Goal: Transaction & Acquisition: Subscribe to service/newsletter

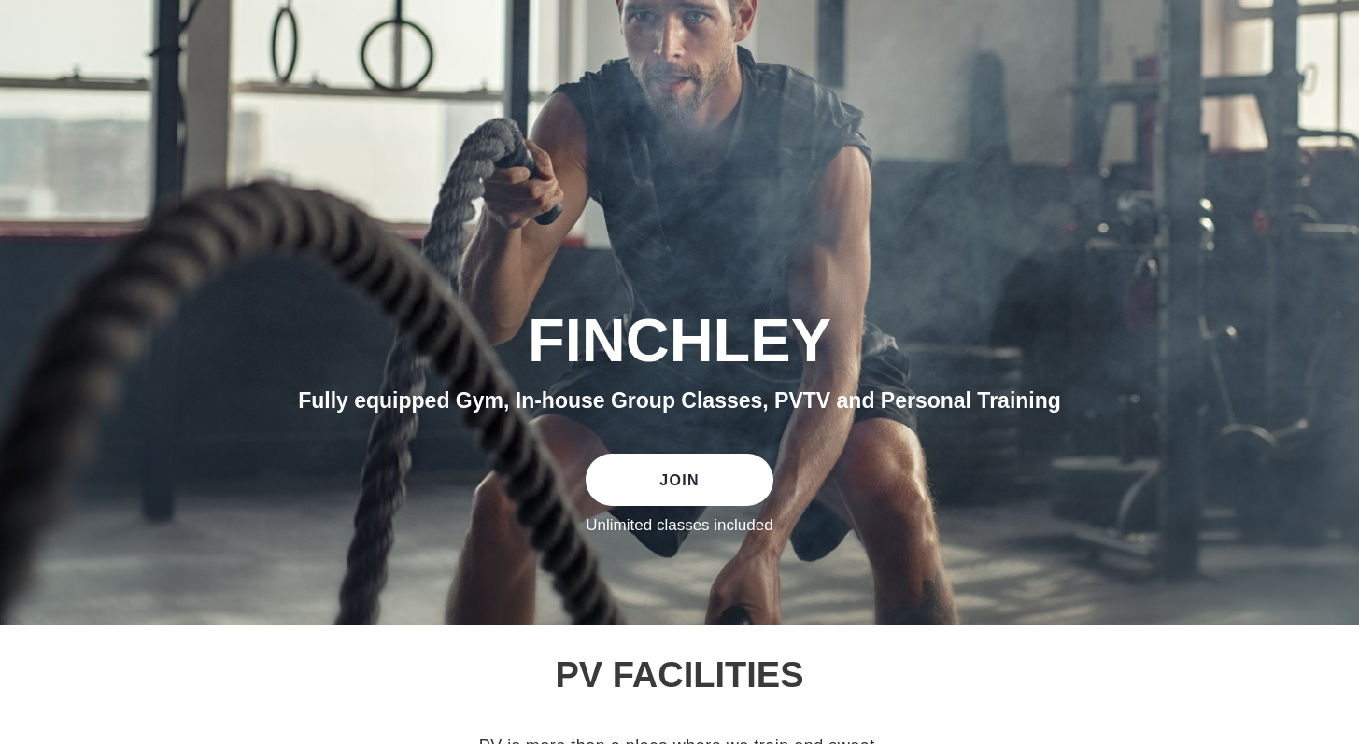
scroll to position [255, 0]
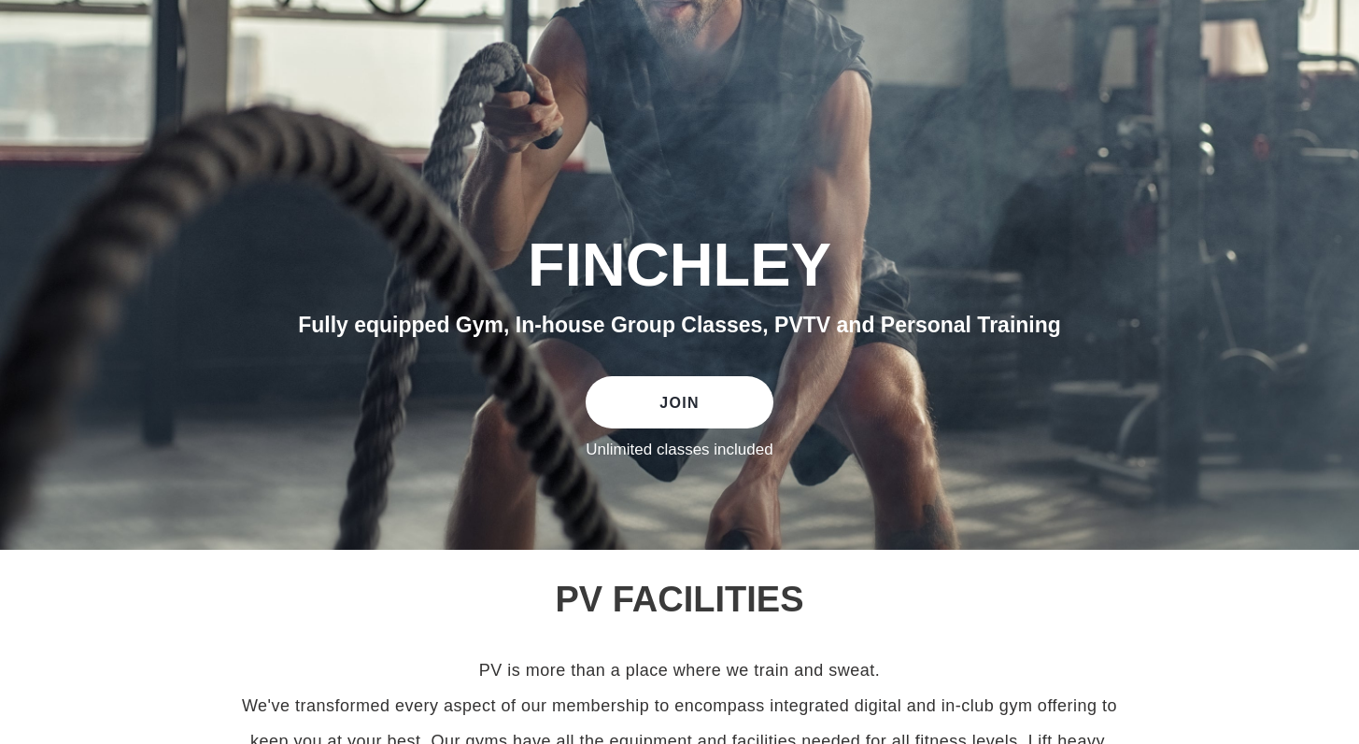
click at [692, 389] on link "JOIN" at bounding box center [678, 402] width 187 height 52
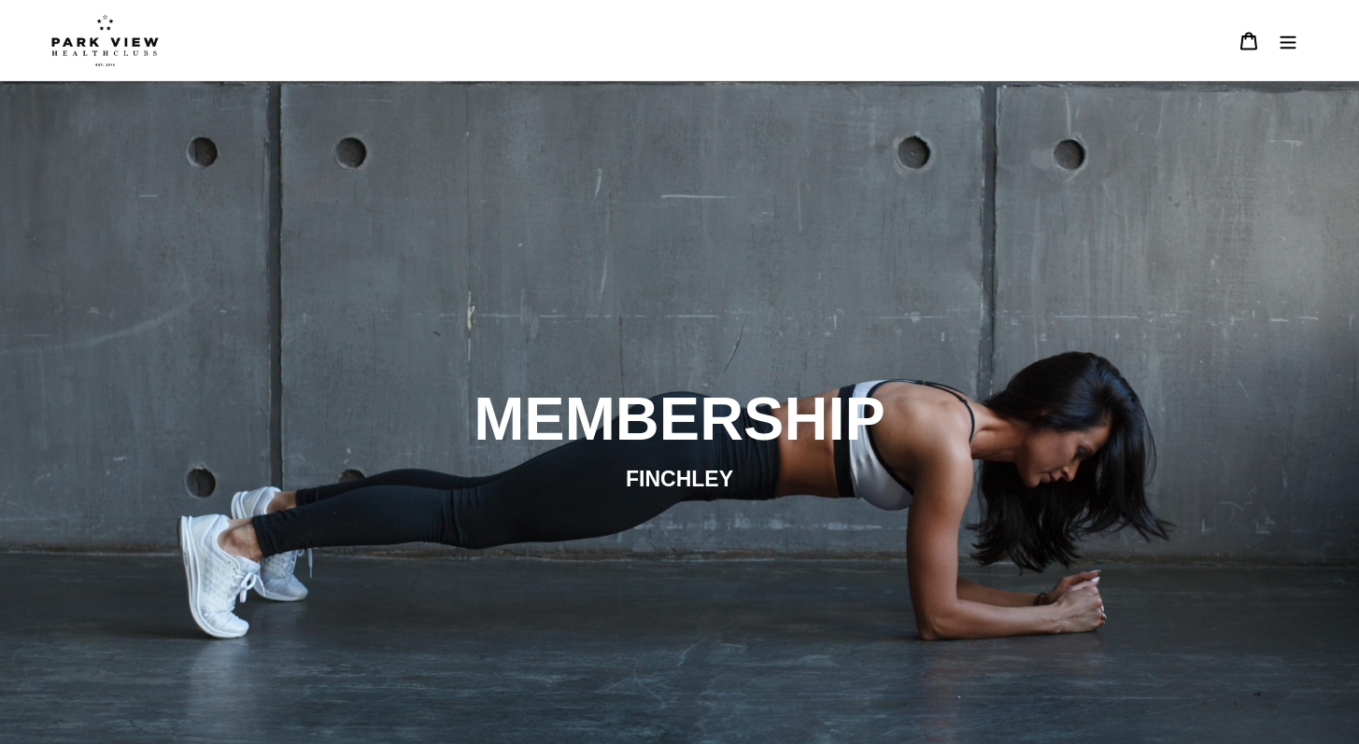
click at [122, 62] on img at bounding box center [104, 40] width 107 height 52
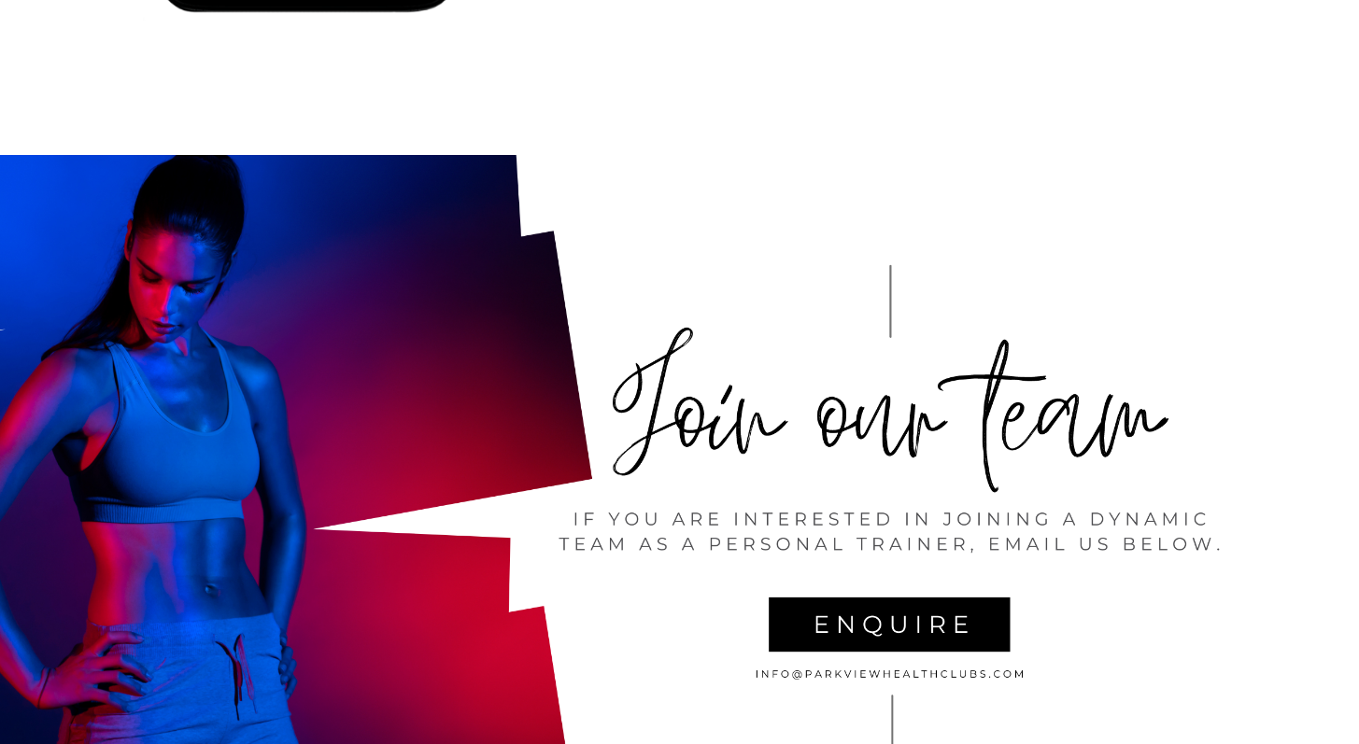
scroll to position [3260, 0]
